Goal: Information Seeking & Learning: Learn about a topic

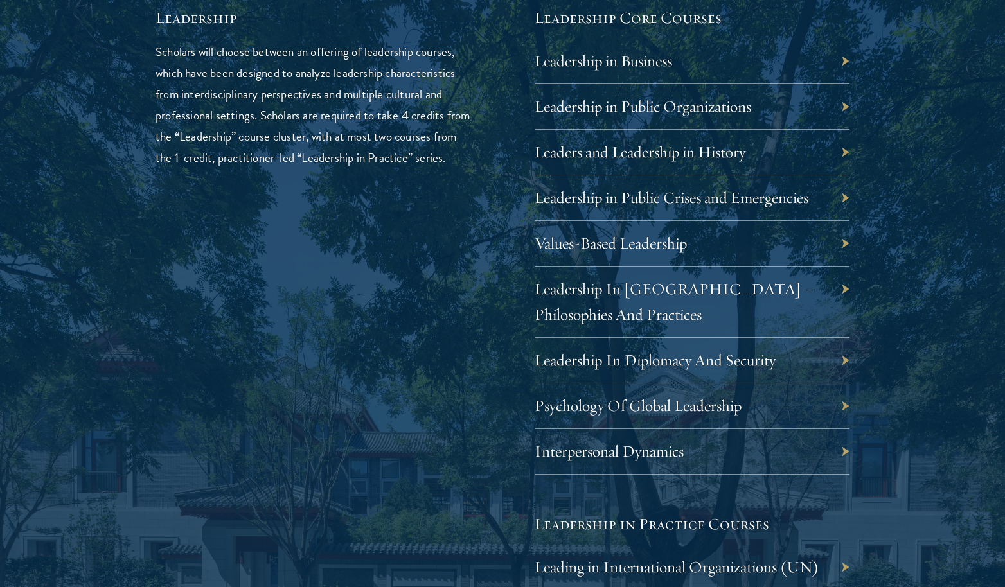
scroll to position [2211, 0]
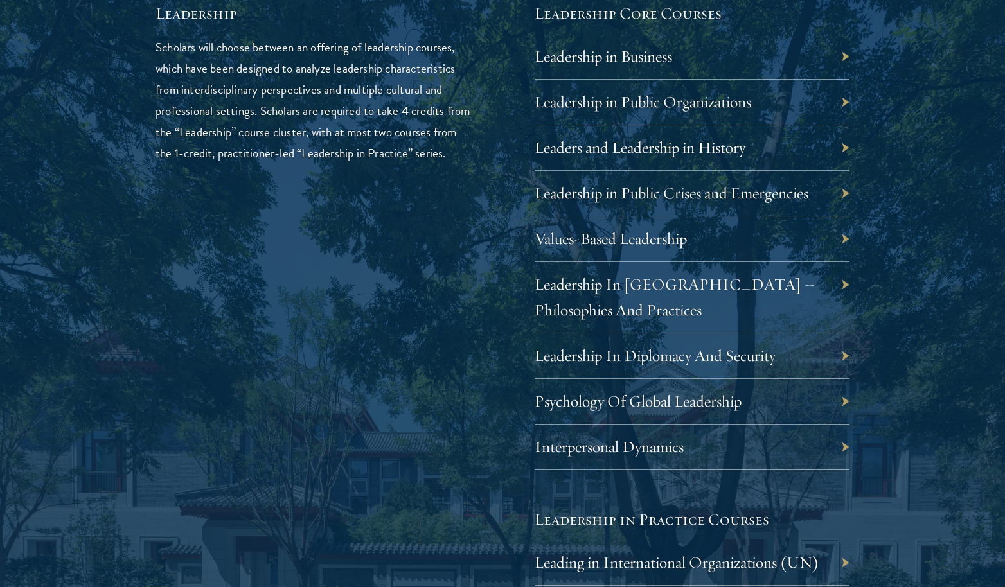
click at [841, 235] on div "Values-Based Leadership" at bounding box center [692, 240] width 315 height 46
click at [677, 231] on link "Values-Based Leadership" at bounding box center [620, 239] width 152 height 20
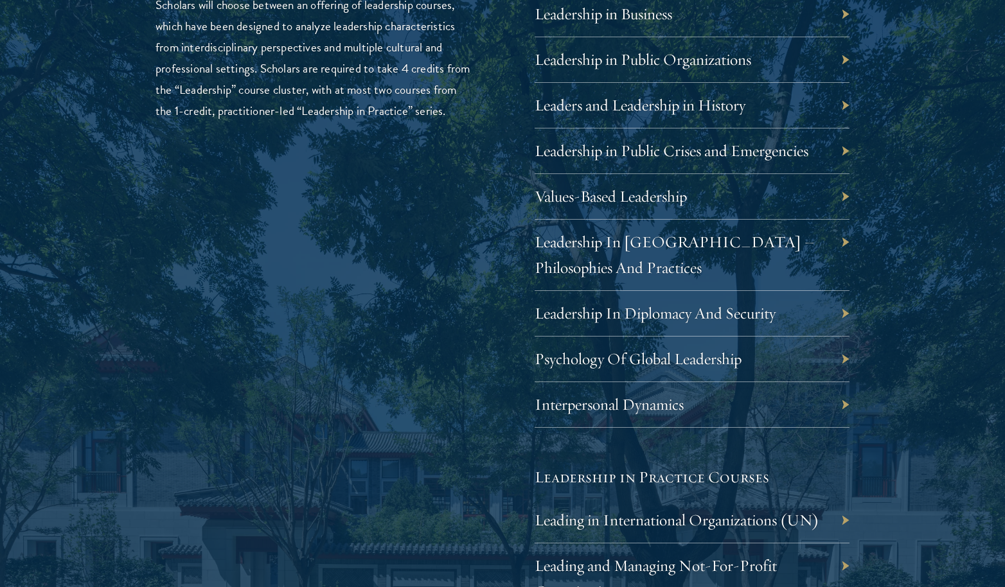
scroll to position [2255, 0]
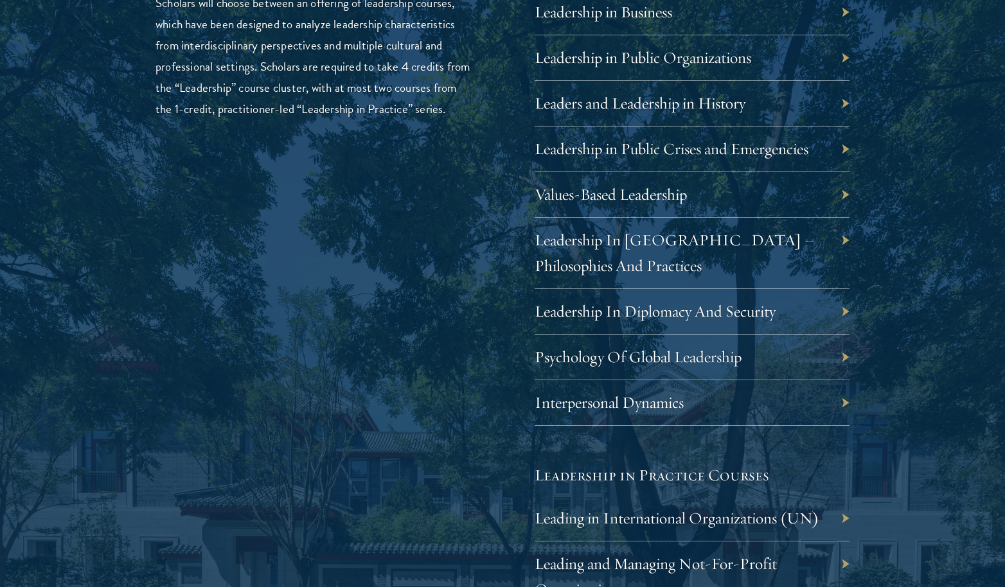
click at [656, 242] on div "Leadership In China – Philosophies And Practices" at bounding box center [692, 253] width 315 height 71
click at [651, 238] on link "Leadership In China – Philosophies And Practices" at bounding box center [684, 253] width 280 height 46
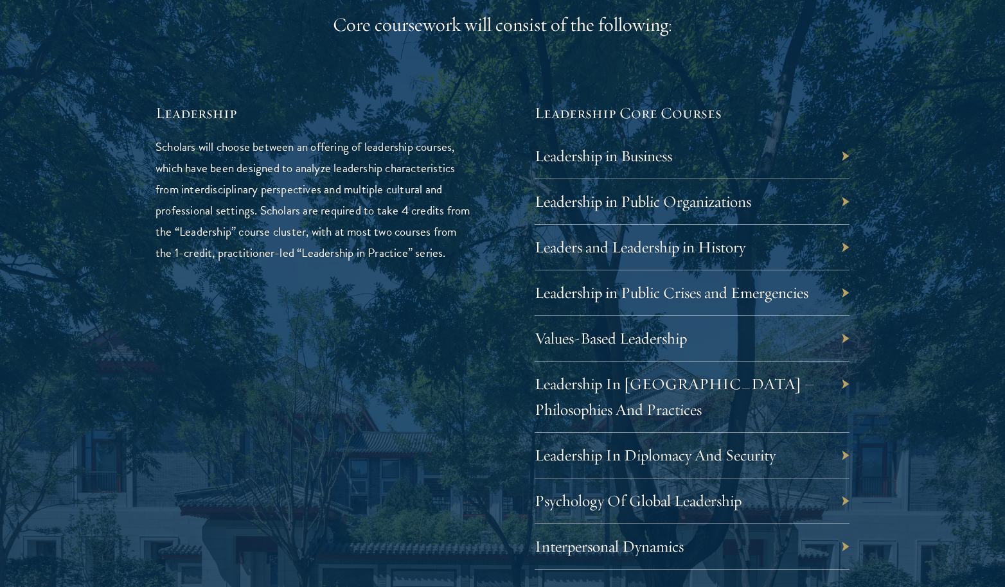
scroll to position [2119, 0]
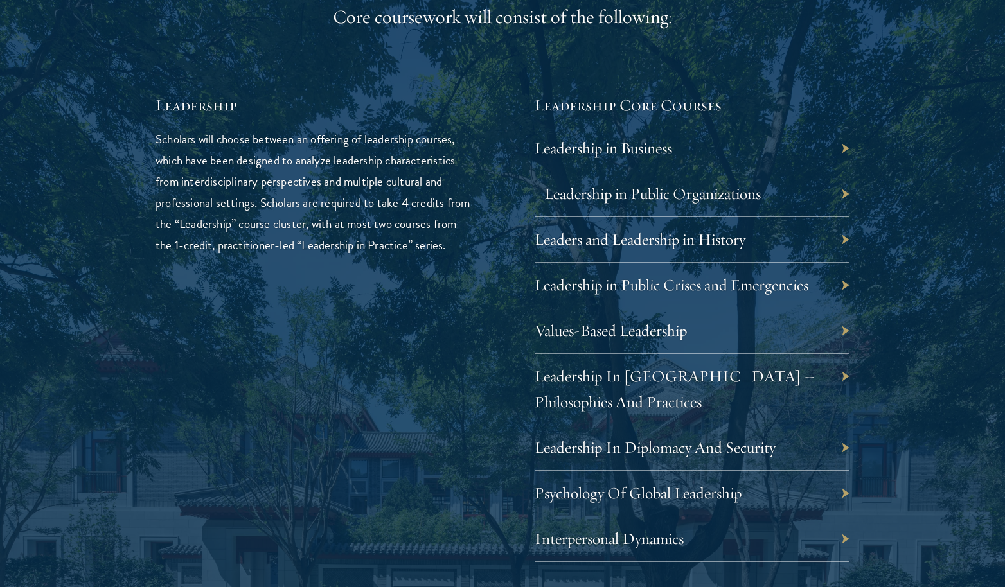
click at [658, 184] on link "Leadership in Public Organizations" at bounding box center [652, 194] width 217 height 20
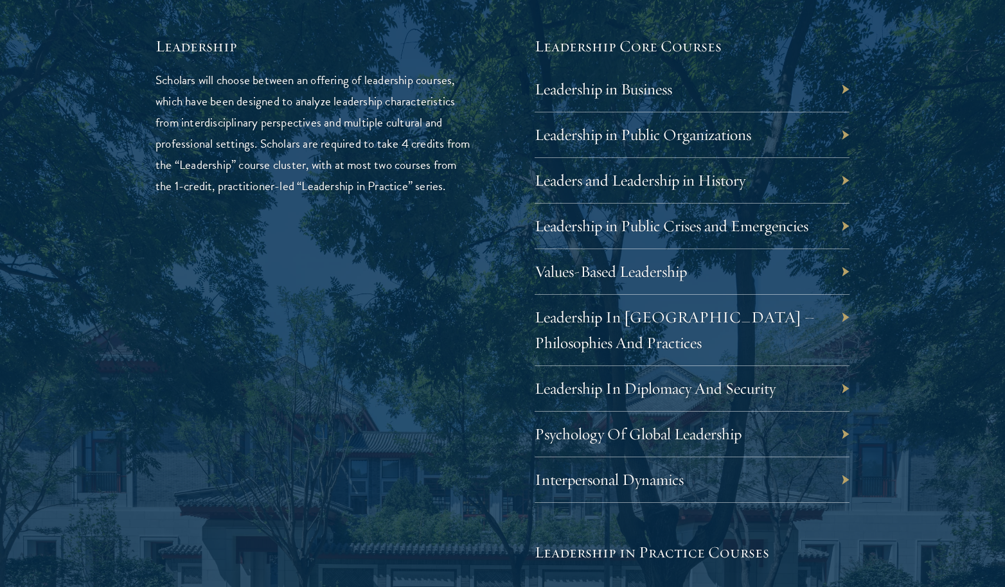
scroll to position [2179, 0]
click at [603, 265] on link "Values-Based Leadership" at bounding box center [620, 271] width 152 height 20
click at [645, 226] on link "Leadership in Public Crises and Emergencies" at bounding box center [681, 225] width 274 height 20
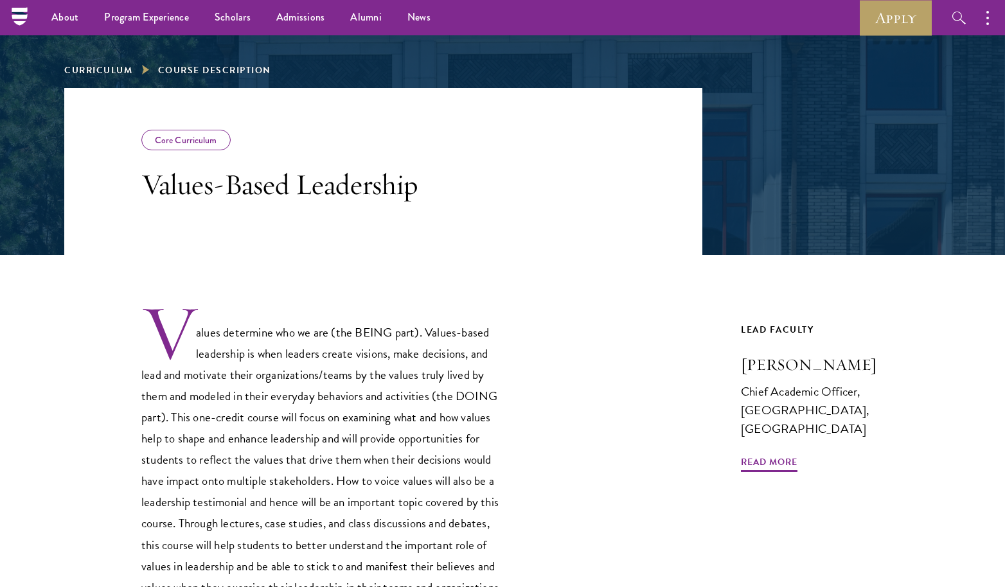
scroll to position [116, 0]
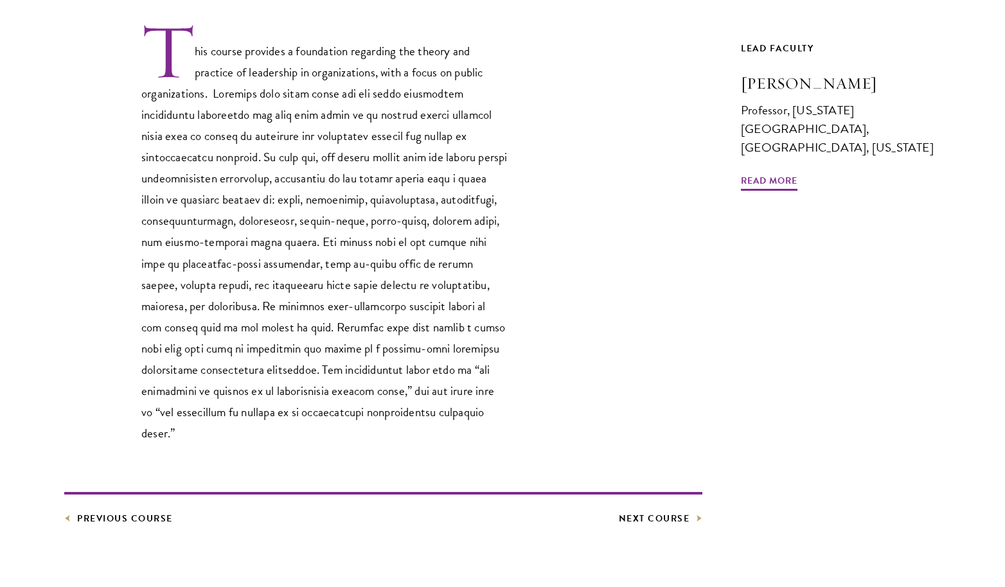
scroll to position [425, 0]
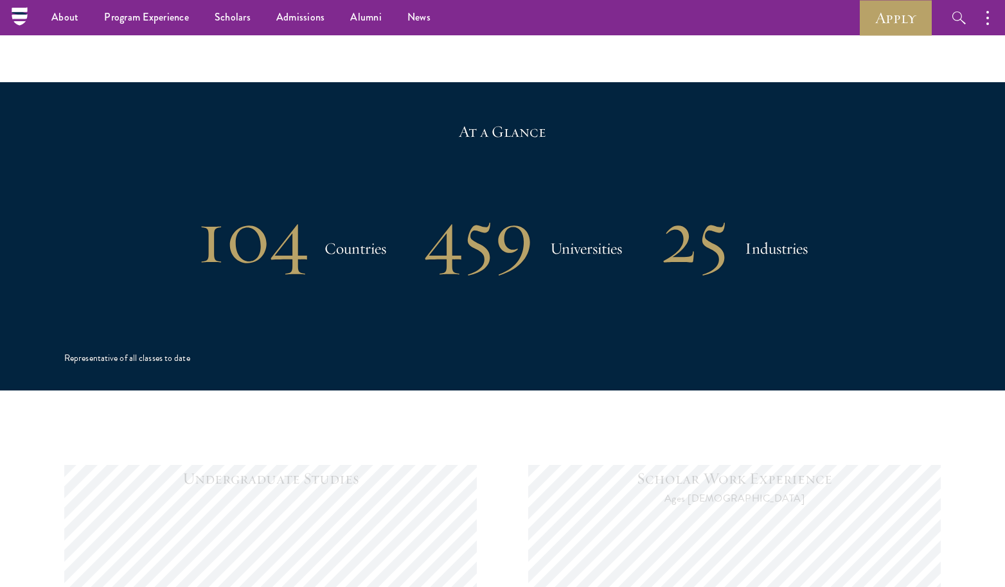
scroll to position [746, 0]
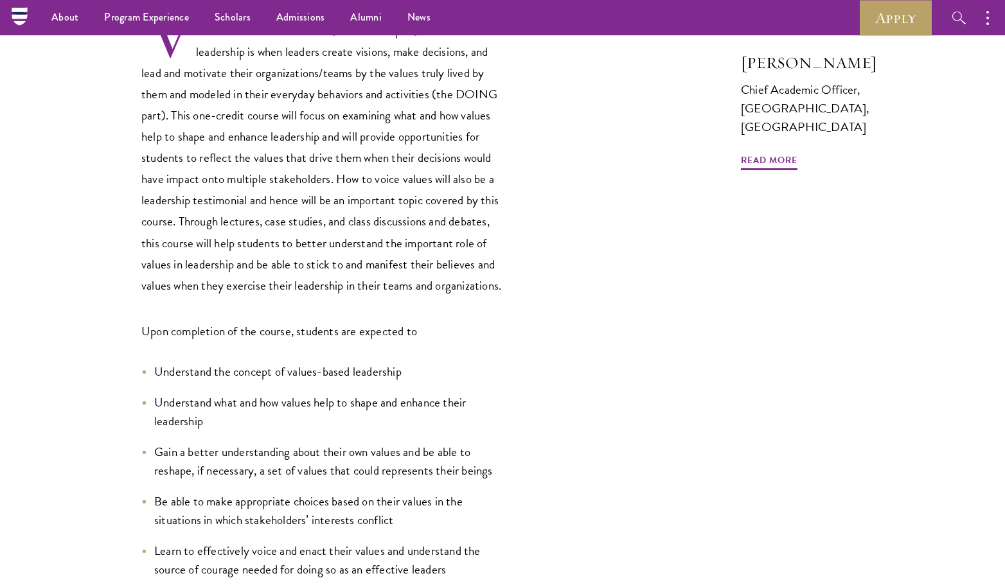
scroll to position [55, 0]
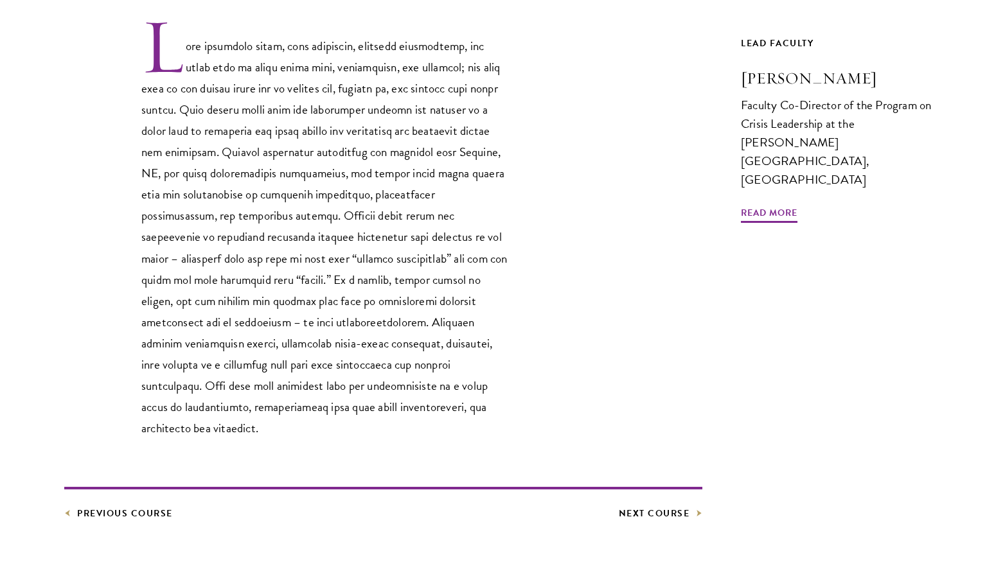
scroll to position [433, 0]
